Goal: Transaction & Acquisition: Purchase product/service

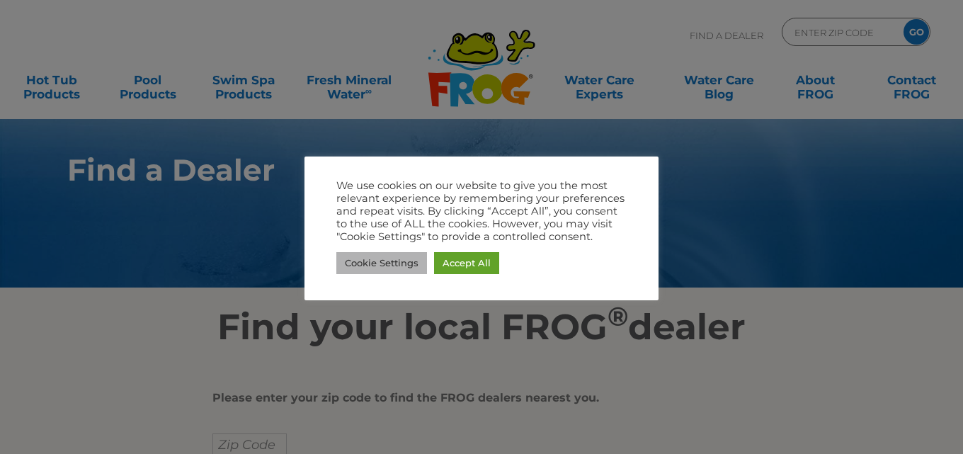
click at [392, 263] on link "Cookie Settings" at bounding box center [382, 263] width 91 height 22
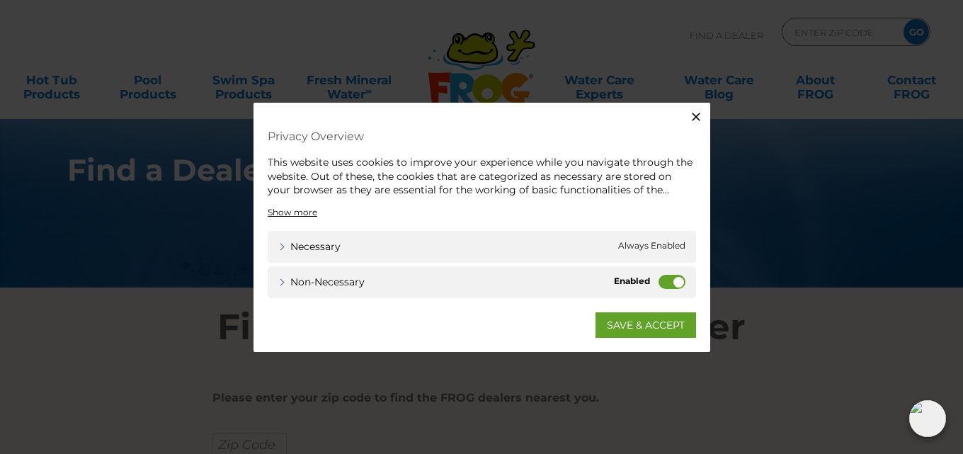
click at [659, 282] on label "Non-necessary" at bounding box center [672, 281] width 27 height 14
click at [0, 0] on input "Non-necessary" at bounding box center [0, 0] width 0 height 0
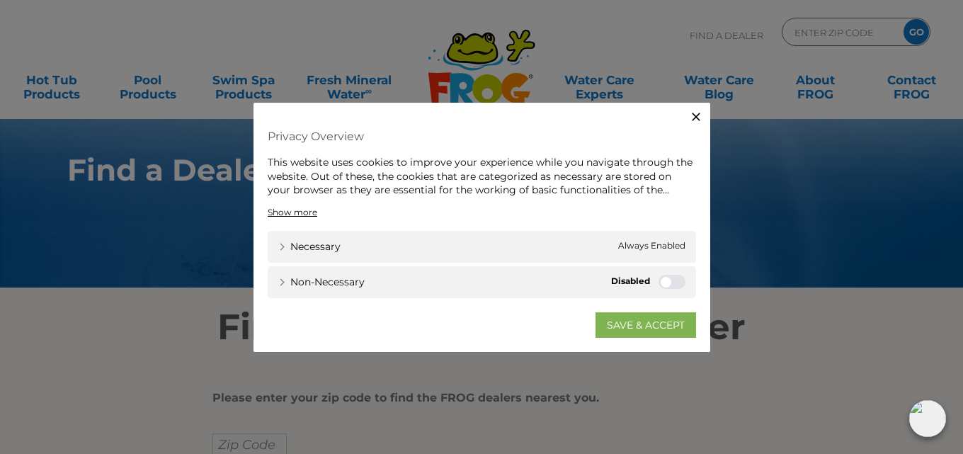
click at [642, 324] on link "SAVE & ACCEPT" at bounding box center [646, 325] width 101 height 26
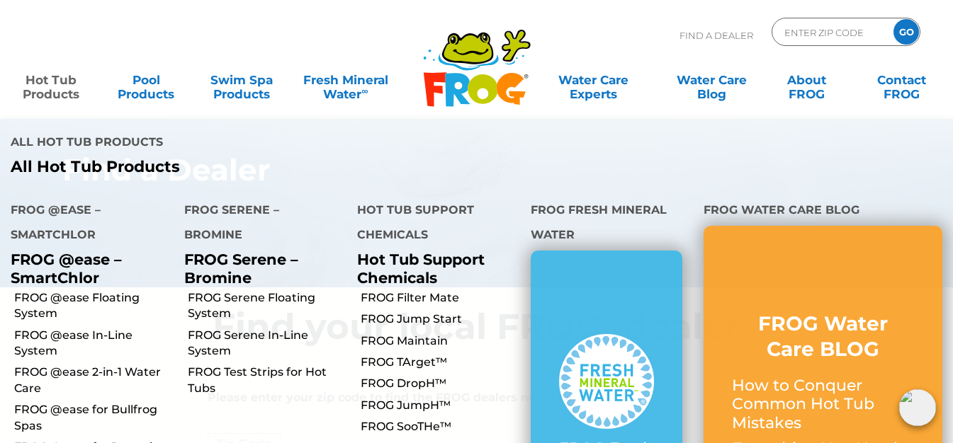
click at [48, 89] on link "Hot Tub Products" at bounding box center [51, 80] width 74 height 28
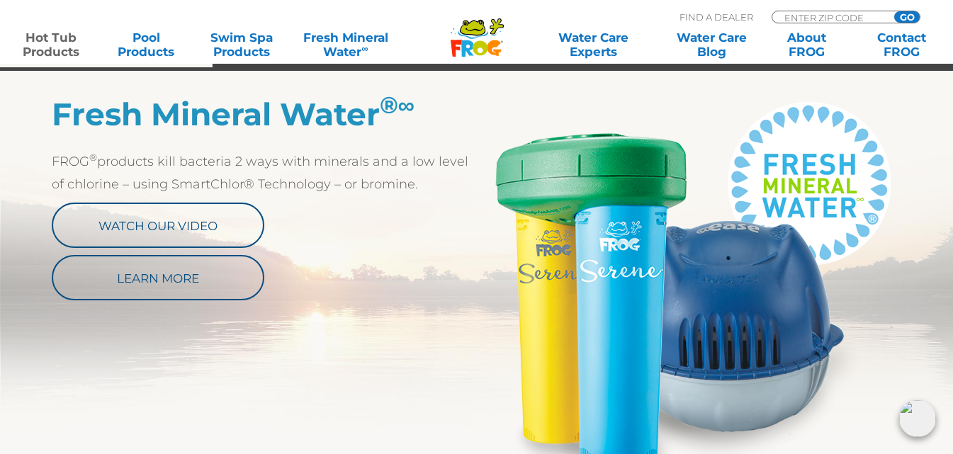
scroll to position [746, 0]
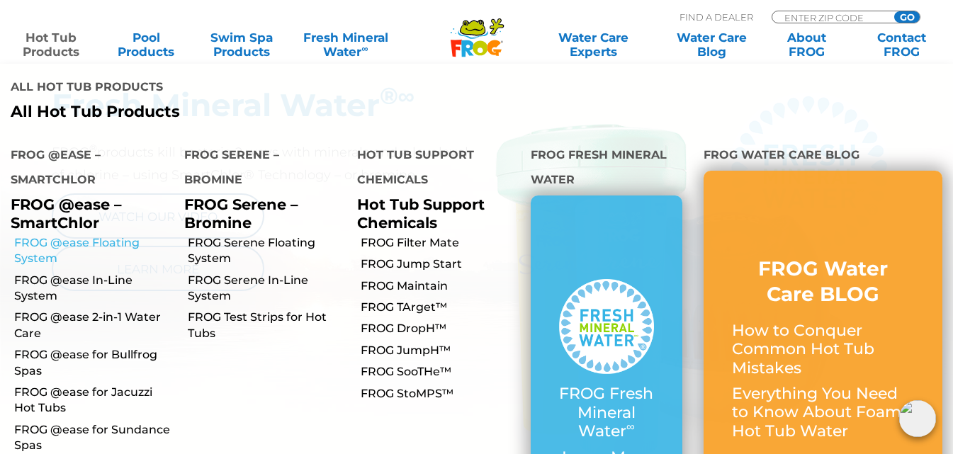
click at [44, 235] on link "FROG @ease Floating System" at bounding box center [93, 251] width 159 height 32
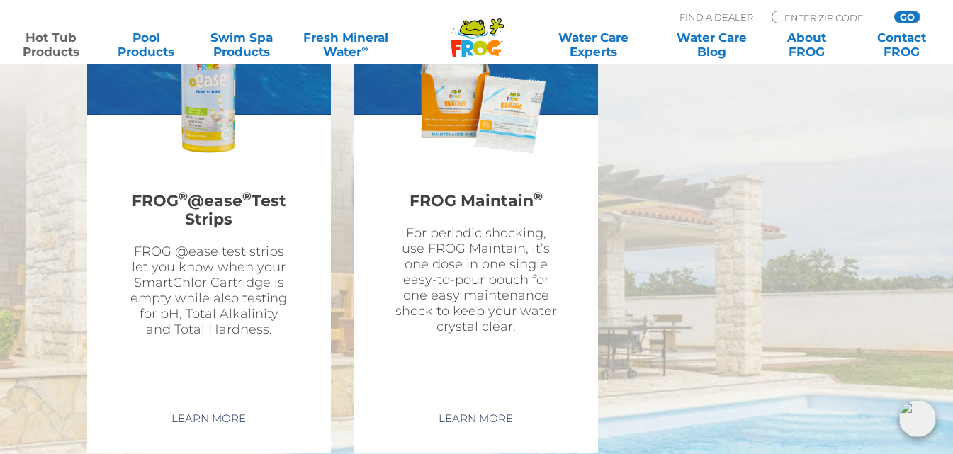
scroll to position [4065, 0]
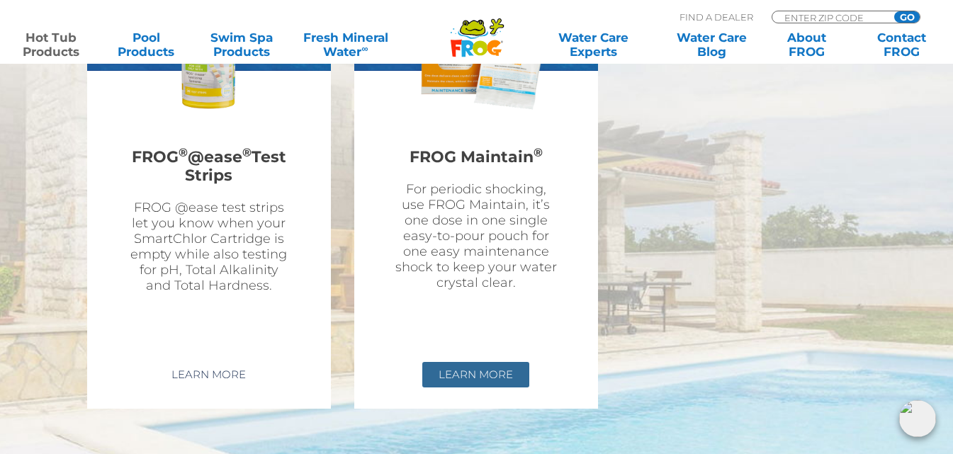
click at [446, 362] on link "Learn More" at bounding box center [475, 375] width 107 height 26
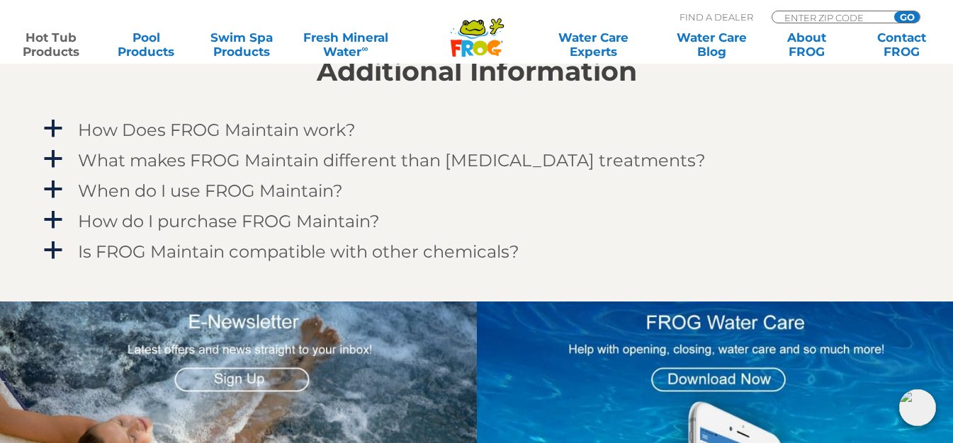
scroll to position [1324, 0]
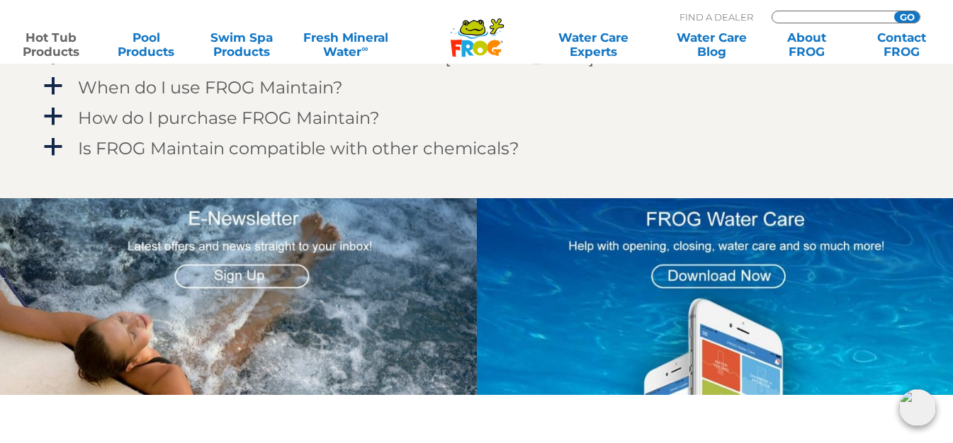
click at [846, 17] on input "Zip Code Form" at bounding box center [831, 17] width 96 height 12
type input "85143"
click at [908, 13] on input "GO" at bounding box center [907, 16] width 26 height 11
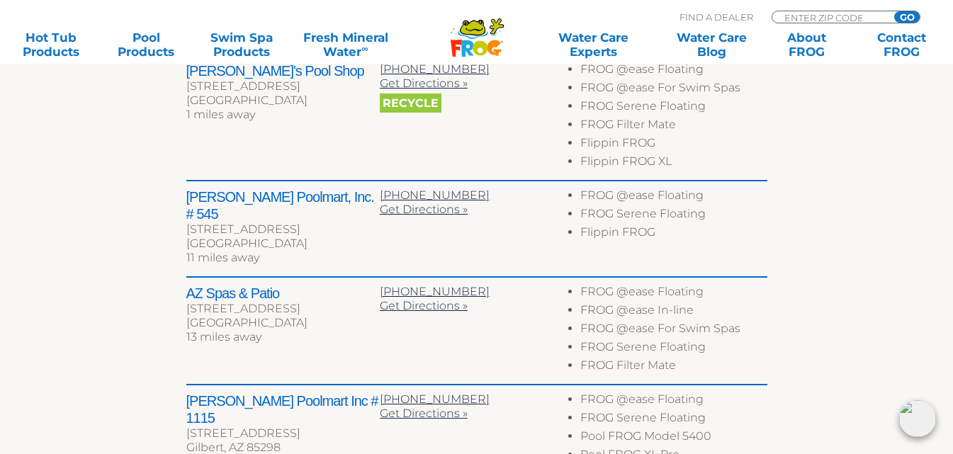
scroll to position [623, 0]
